Goal: Check status

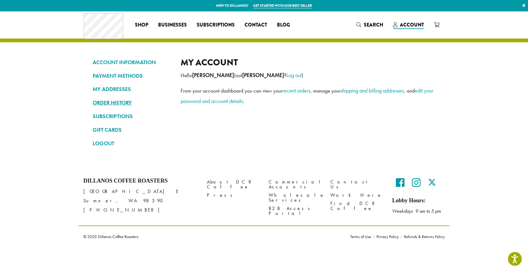
click at [109, 103] on link "ORDER HISTORY" at bounding box center [132, 102] width 79 height 10
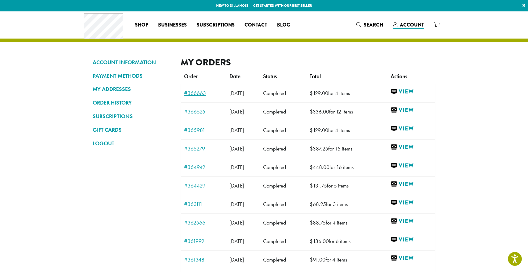
click at [201, 94] on link "#366663" at bounding box center [203, 93] width 39 height 6
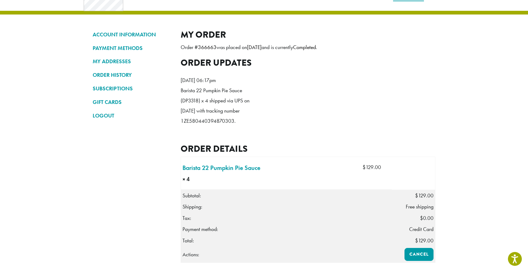
scroll to position [31, 0]
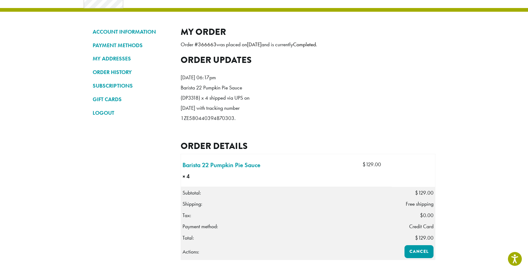
click at [208, 123] on p "Barista 22 Pumpkin Pie Sauce (DP3318) x 4 shipped via UPS on September 9, 2025 …" at bounding box center [215, 103] width 71 height 41
copy p "1ZE580440394870303"
